Goal: Transaction & Acquisition: Download file/media

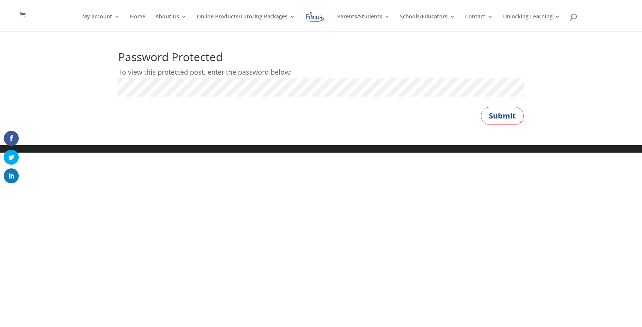
drag, startPoint x: 225, startPoint y: 102, endPoint x: 227, endPoint y: 98, distance: 4.7
click at [226, 102] on p "Password:" at bounding box center [320, 91] width 405 height 26
click at [229, 98] on p "Password:" at bounding box center [320, 91] width 405 height 26
click at [481, 107] on button "Submit" at bounding box center [502, 116] width 43 height 18
click at [492, 116] on button "Submit" at bounding box center [502, 116] width 43 height 18
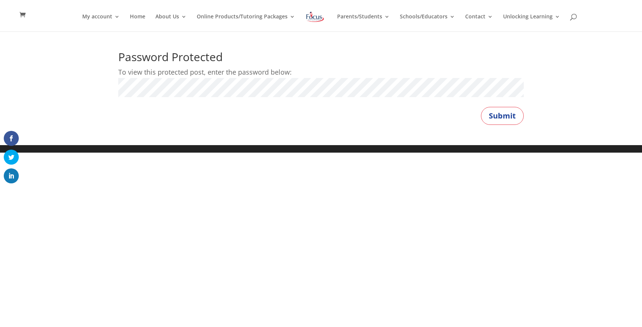
click at [495, 126] on div "Password Protected To view this protected post, enter the password below: Passw…" at bounding box center [321, 88] width 642 height 114
click at [498, 117] on button "Submit" at bounding box center [502, 116] width 43 height 18
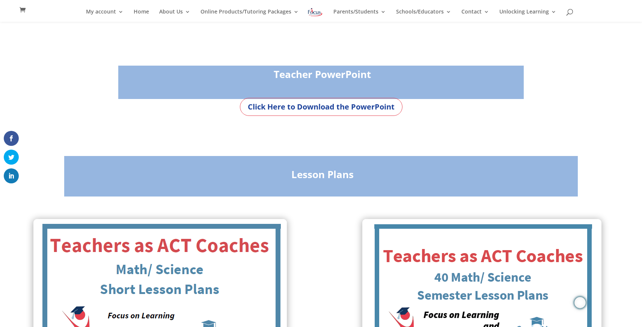
scroll to position [86, 0]
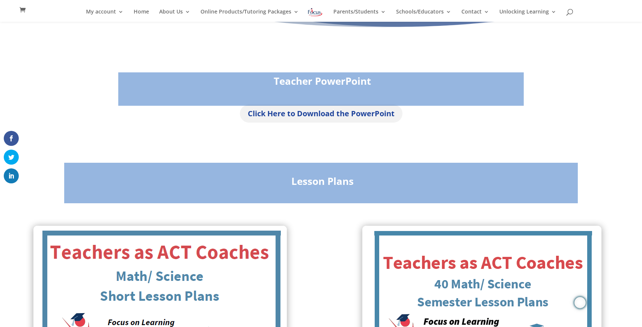
click at [359, 116] on link "Click Here to Download the PowerPoint" at bounding box center [321, 114] width 162 height 18
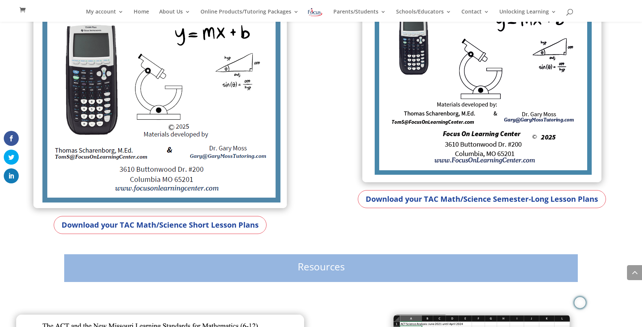
scroll to position [445, 0]
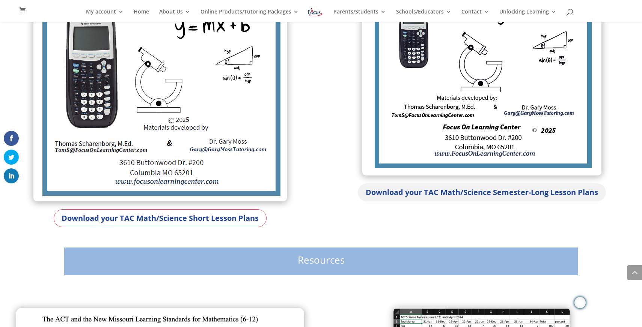
click at [482, 194] on link "Download your TAC Math/Science Semester-Long Lesson Plans" at bounding box center [482, 192] width 248 height 18
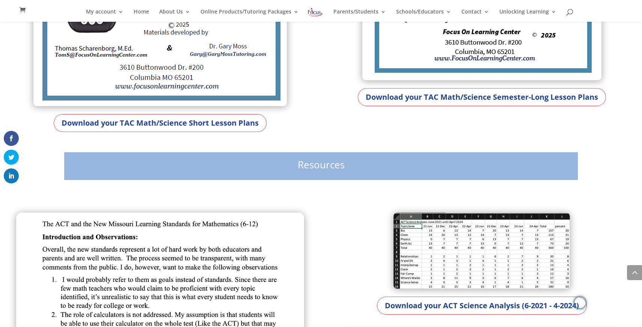
scroll to position [540, 0]
click at [208, 122] on link "Download your TAC Math/Science Short Lesson Plans" at bounding box center [160, 123] width 213 height 18
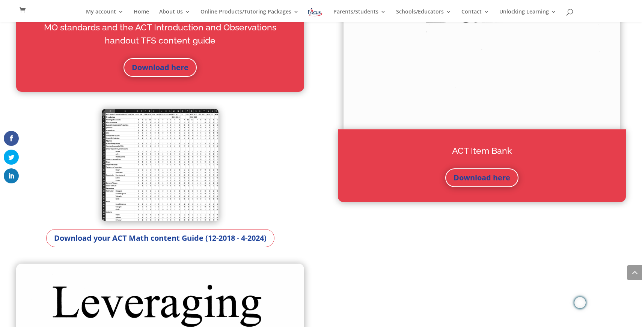
scroll to position [977, 0]
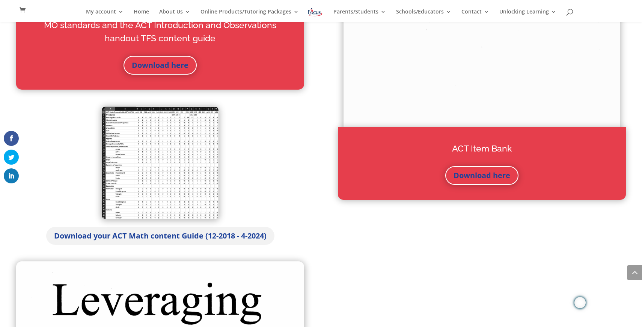
click at [203, 242] on link "Download your ACT Math content Guide (12-2018 - 4-2024)" at bounding box center [160, 236] width 228 height 18
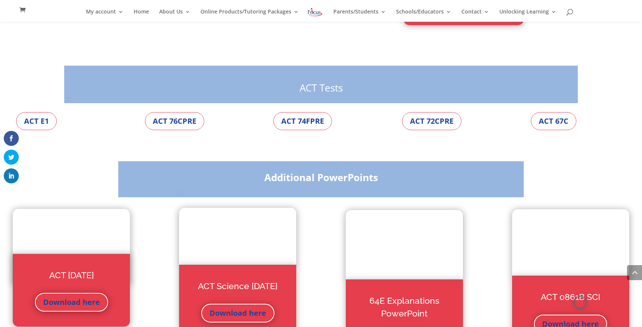
scroll to position [2428, 0]
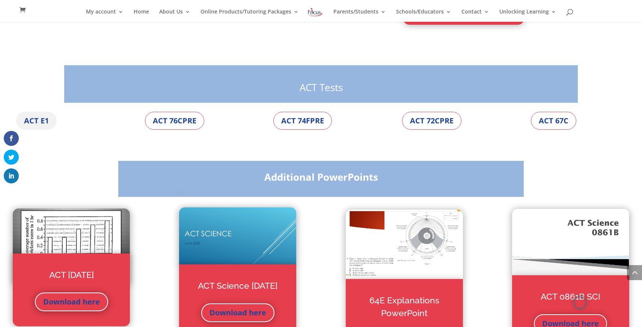
click at [36, 121] on link "ACT E1" at bounding box center [36, 121] width 41 height 18
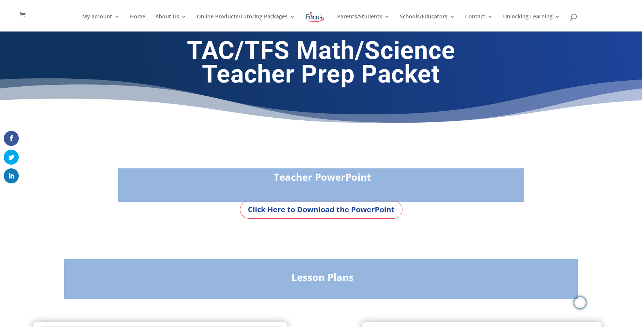
scroll to position [1, 0]
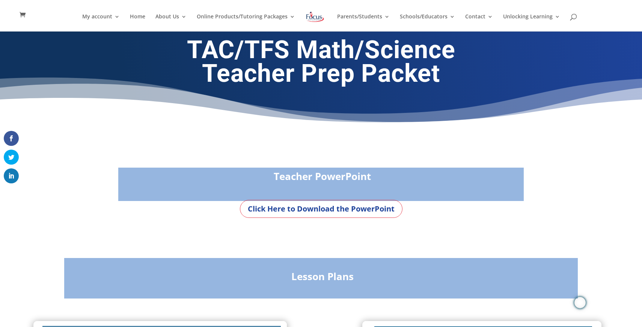
click at [315, 278] on strong "Lesson Plans" at bounding box center [322, 277] width 62 height 14
click at [319, 211] on link "Click Here to Download the PowerPoint" at bounding box center [321, 209] width 162 height 18
